Goal: Find specific page/section: Find specific page/section

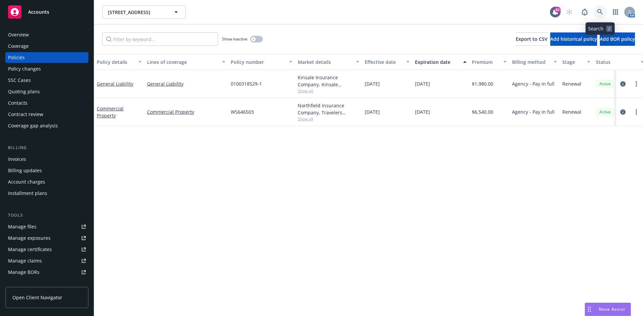
click at [601, 15] on link at bounding box center [599, 11] width 13 height 13
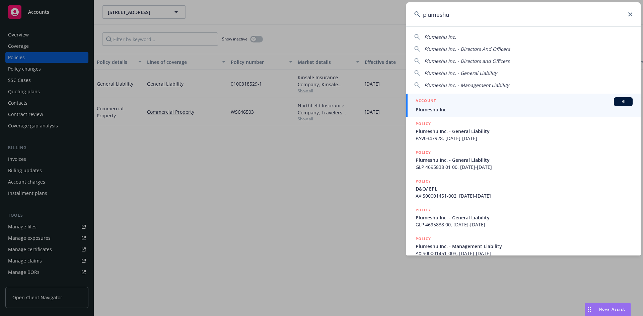
click at [438, 36] on span "Plumeshu Inc." at bounding box center [440, 37] width 32 height 6
type input "Plumeshu Inc."
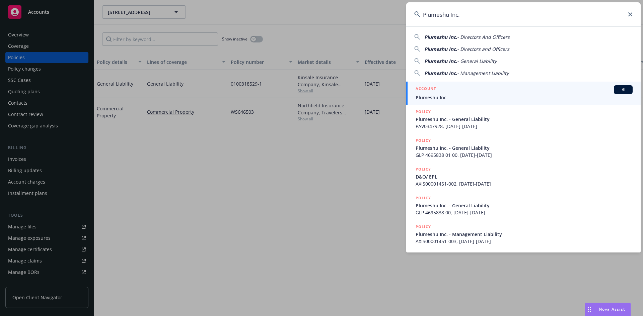
click at [422, 90] on h5 "ACCOUNT" at bounding box center [425, 89] width 20 height 8
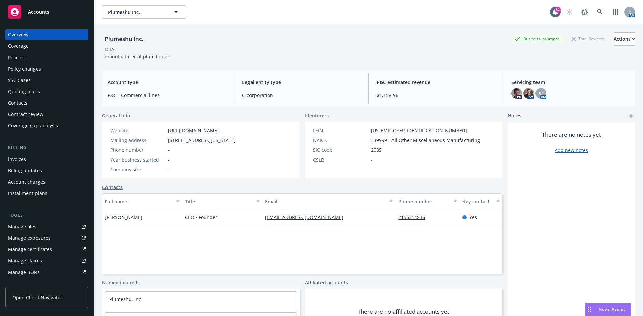
click at [23, 58] on div "Policies" at bounding box center [16, 57] width 17 height 11
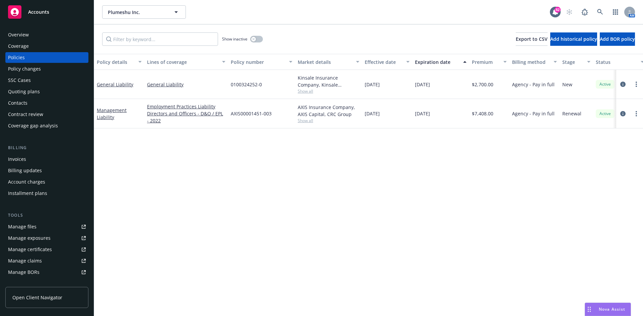
click at [592, 10] on div "AM" at bounding box center [598, 11] width 72 height 13
click at [599, 10] on icon at bounding box center [600, 12] width 6 height 6
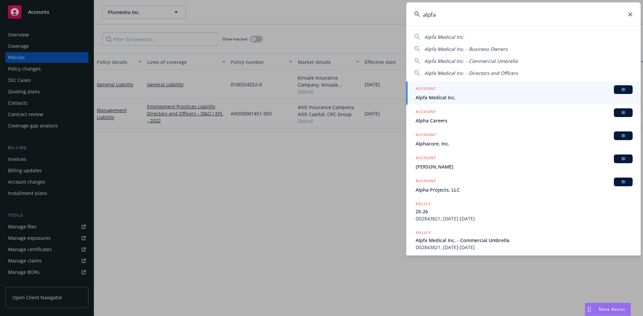
type input "alpfa"
click at [423, 90] on li "ACCOUNT BI Alpfa Medical Inc." at bounding box center [523, 93] width 234 height 23
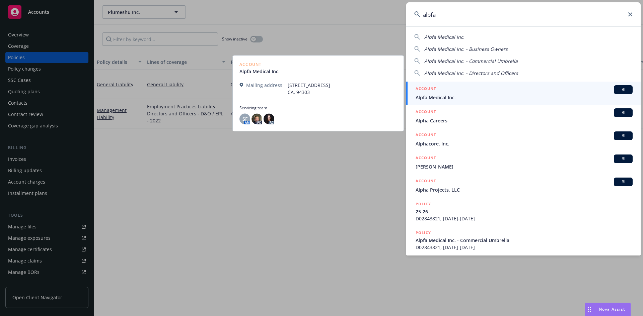
click at [423, 88] on h5 "ACCOUNT" at bounding box center [425, 89] width 20 height 8
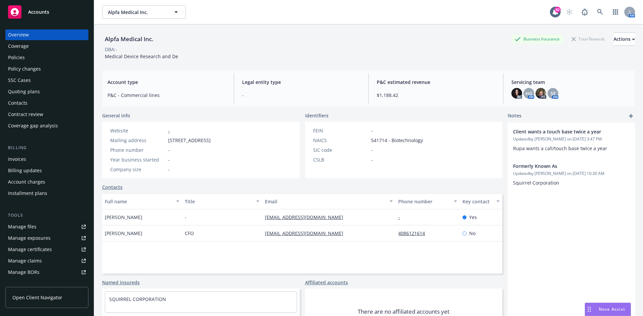
click at [31, 55] on div "Policies" at bounding box center [47, 57] width 78 height 11
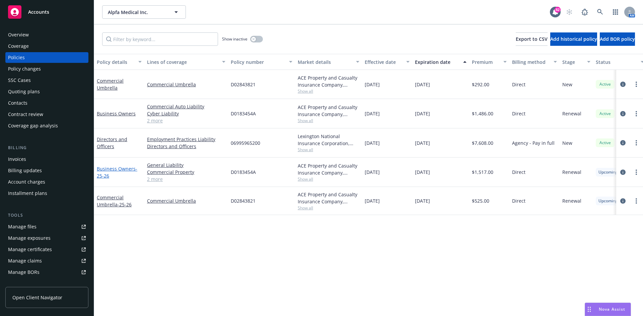
click at [120, 167] on link "Business Owners - 25-26" at bounding box center [117, 172] width 41 height 13
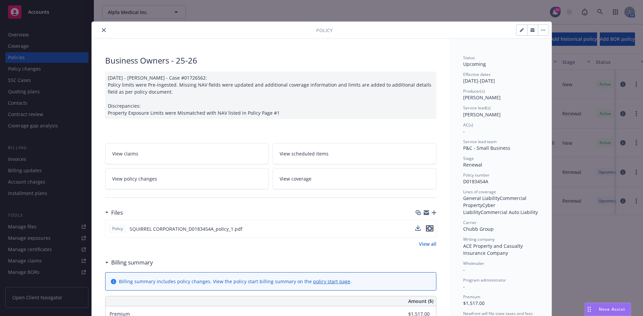
click at [427, 228] on icon "preview file" at bounding box center [429, 228] width 6 height 5
click at [102, 29] on icon "close" at bounding box center [104, 30] width 4 height 4
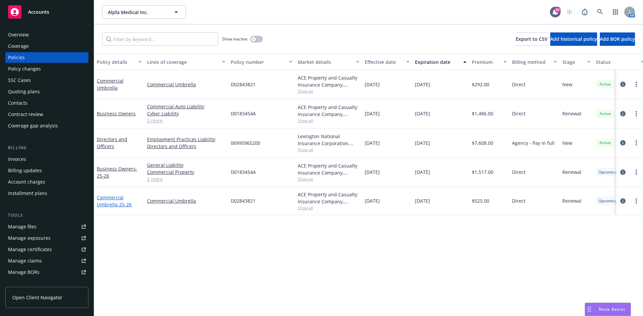
click at [113, 198] on link "Commercial Umbrella - 25-26" at bounding box center [114, 200] width 35 height 13
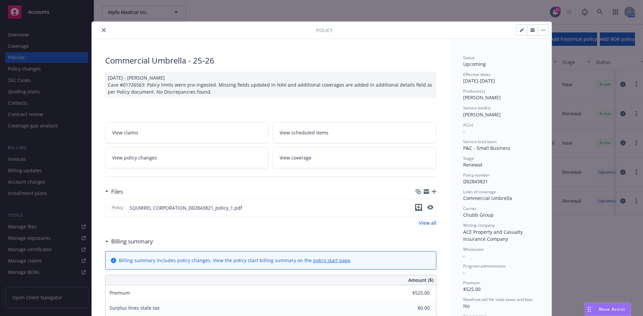
click at [416, 208] on icon "download file" at bounding box center [418, 207] width 5 height 5
click at [102, 31] on icon "close" at bounding box center [104, 30] width 4 height 4
